Goal: Transaction & Acquisition: Book appointment/travel/reservation

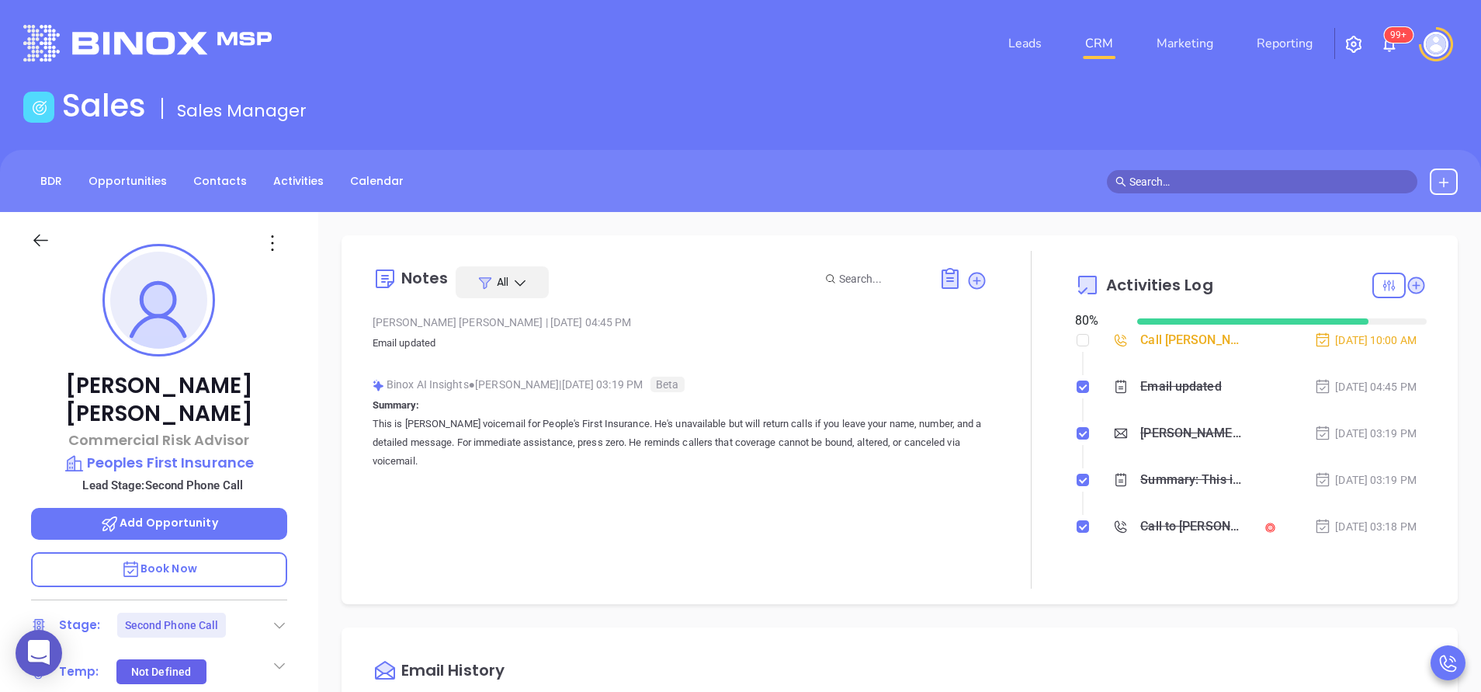
scroll to position [451, 0]
click at [174, 552] on p "Book Now" at bounding box center [159, 569] width 256 height 35
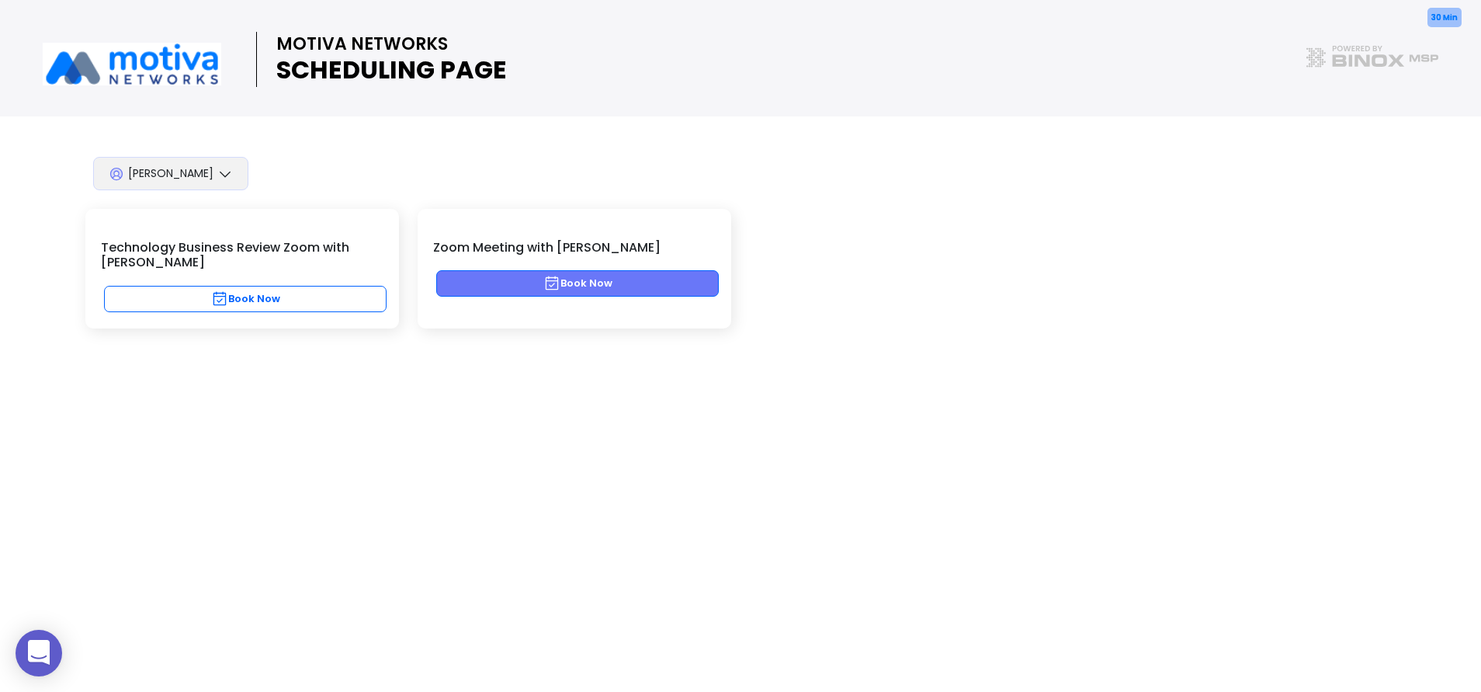
click at [564, 279] on button "Book Now" at bounding box center [577, 283] width 283 height 26
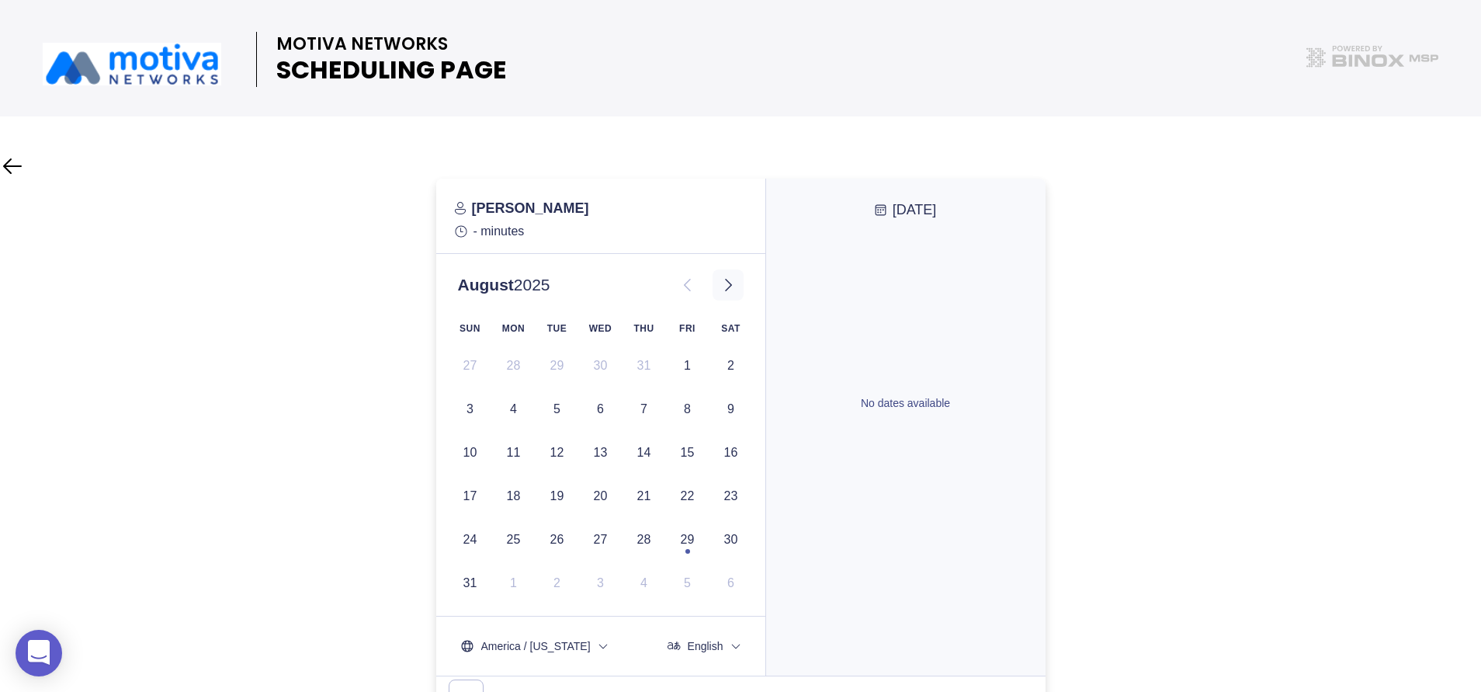
click at [728, 282] on icon at bounding box center [728, 285] width 7 height 12
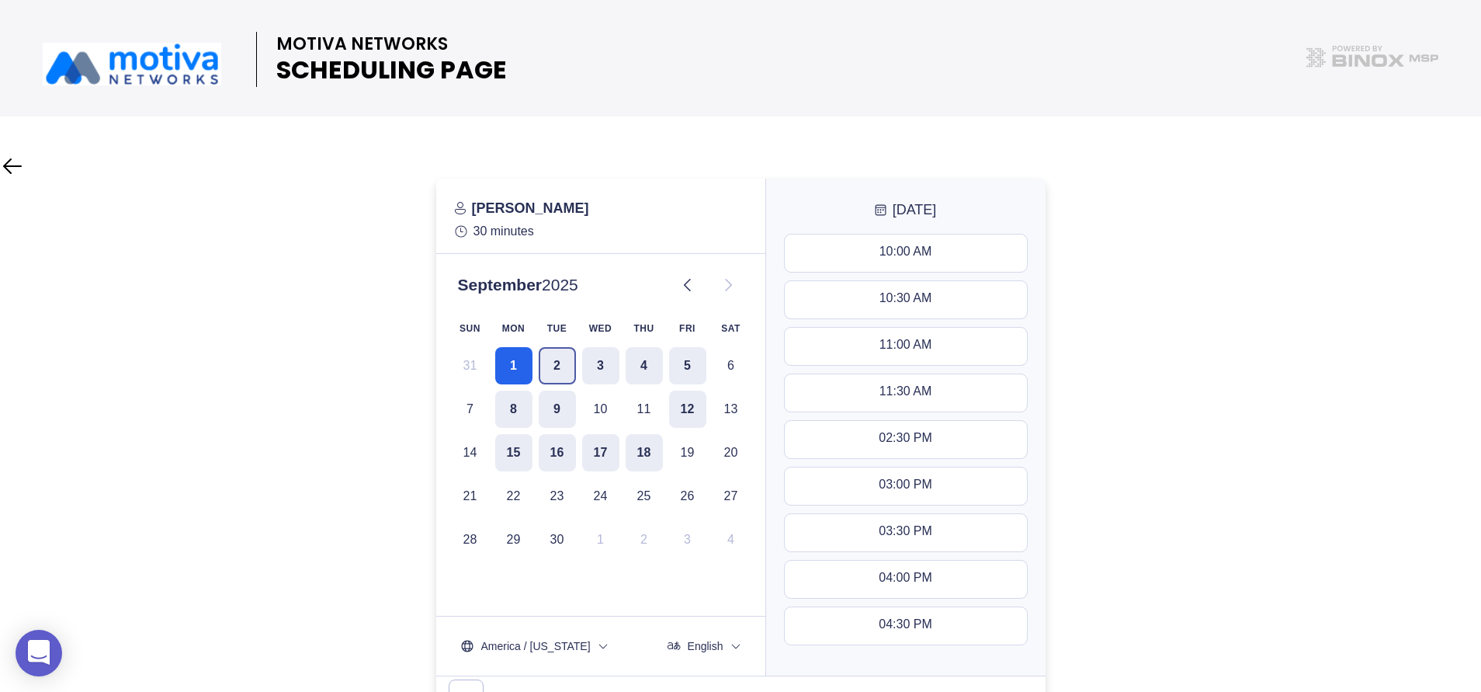
click at [555, 356] on button "2" at bounding box center [557, 365] width 37 height 37
click at [598, 362] on button "3" at bounding box center [600, 365] width 37 height 37
